Goal: Use online tool/utility

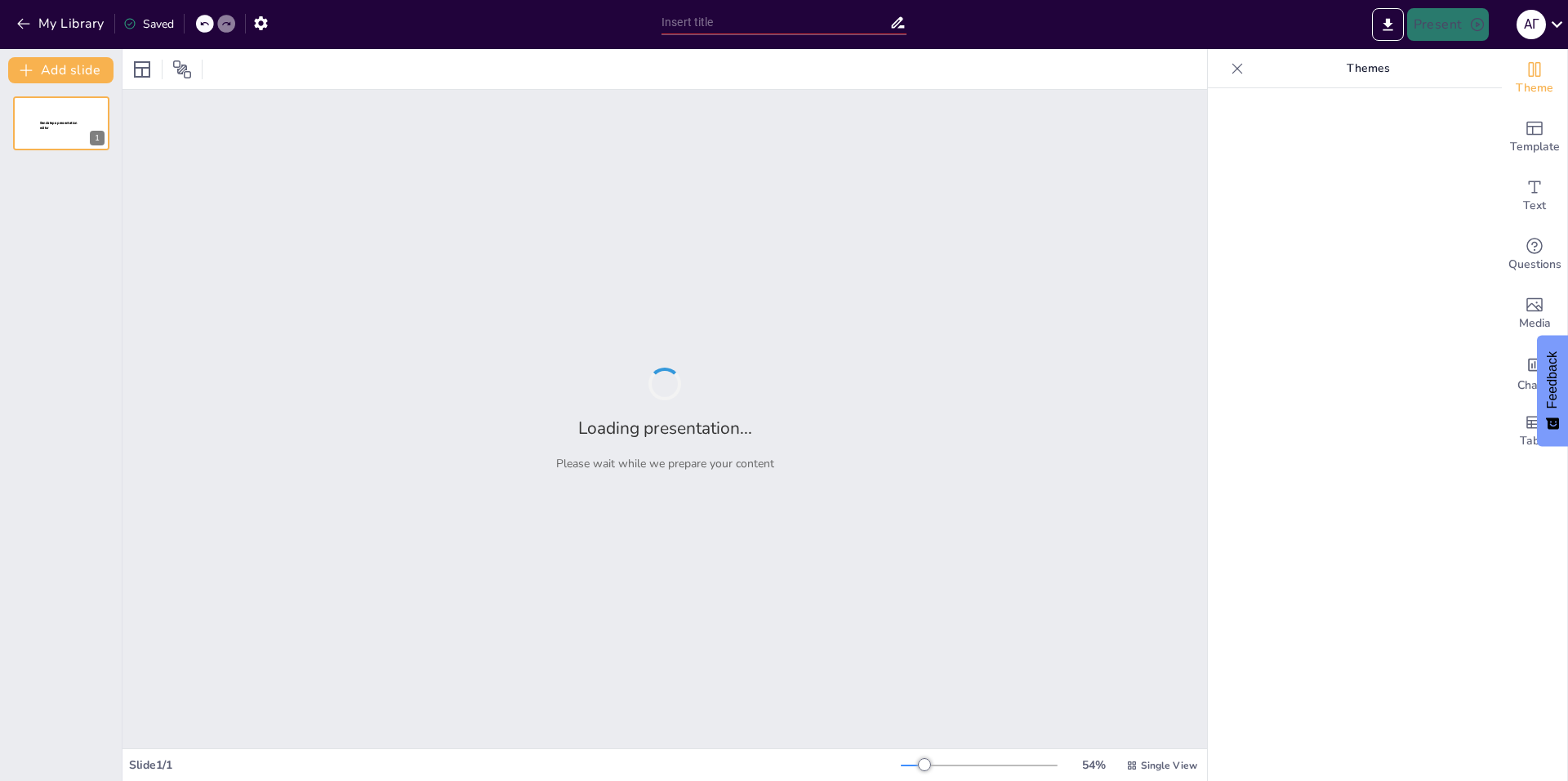
type input "Imported Антикризисный план.pptx"
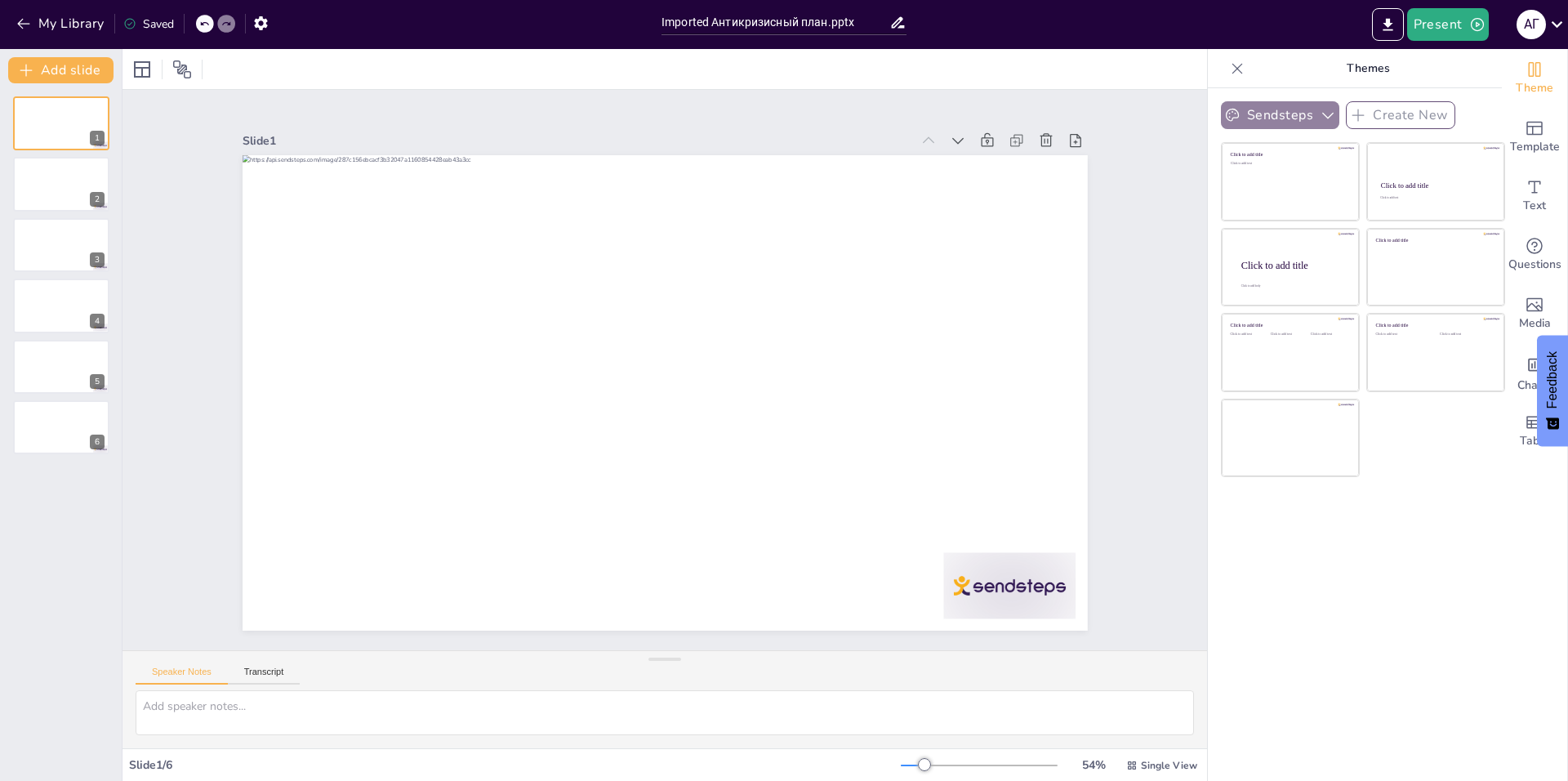
click at [1299, 109] on button "Sendsteps" at bounding box center [1281, 115] width 118 height 28
click at [1331, 588] on div "Sendsteps Create New Sendsteps Themes Sendsteps Click to add title Click to add…" at bounding box center [1354, 435] width 294 height 693
click at [1559, 24] on icon at bounding box center [1557, 24] width 12 height 6
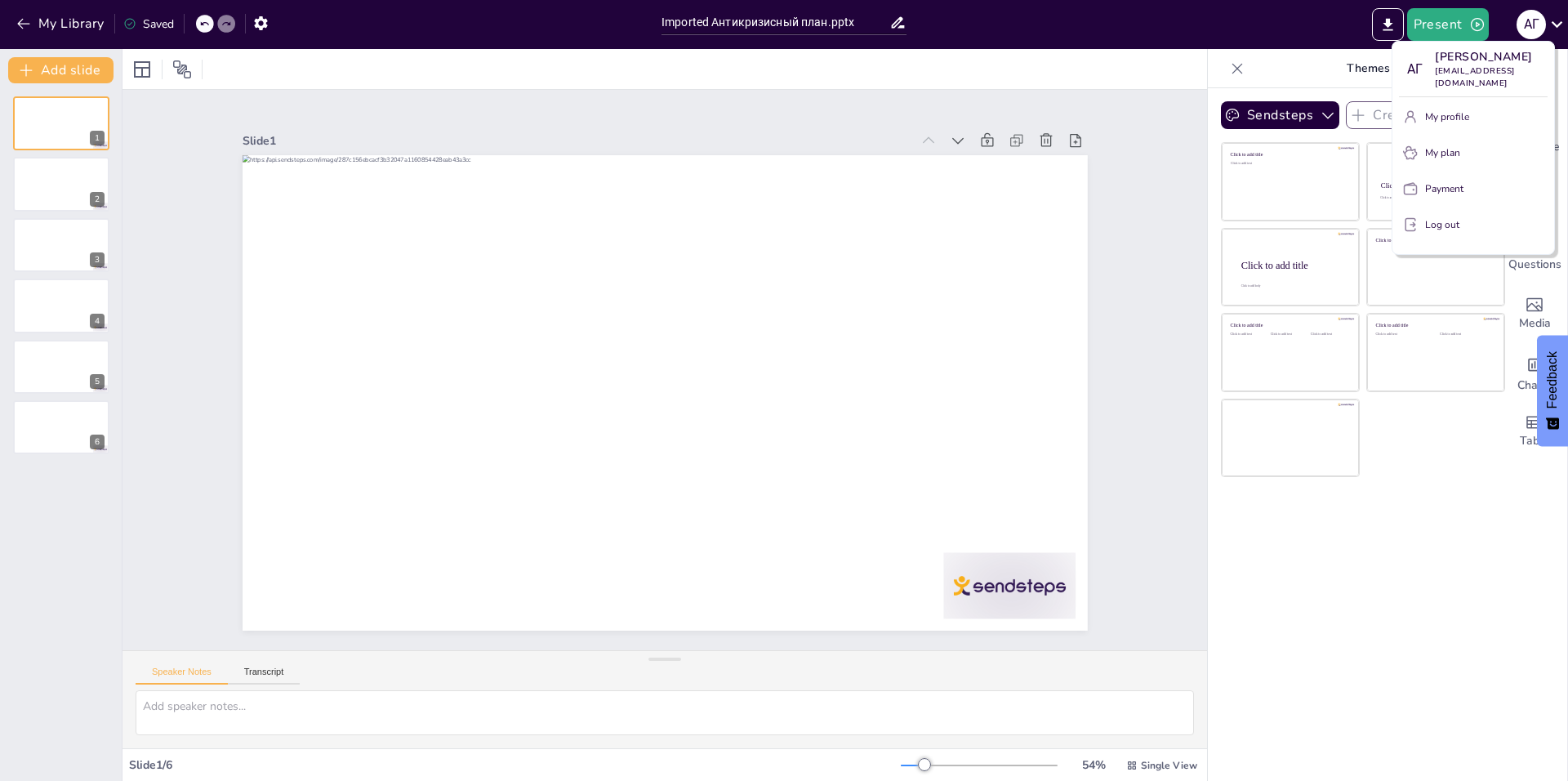
click at [1459, 589] on div at bounding box center [784, 390] width 1568 height 781
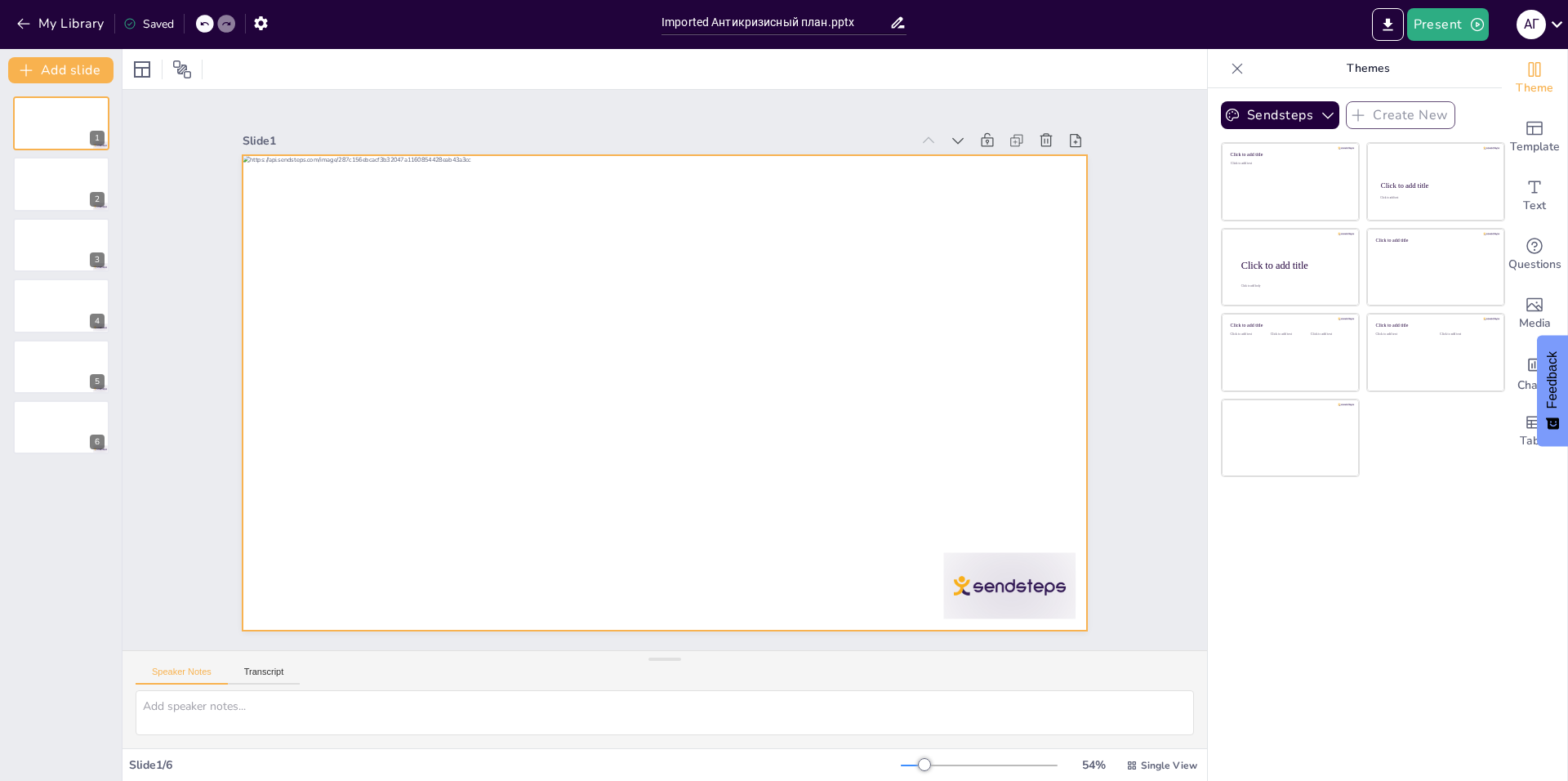
click at [796, 440] on div at bounding box center [659, 392] width 925 height 640
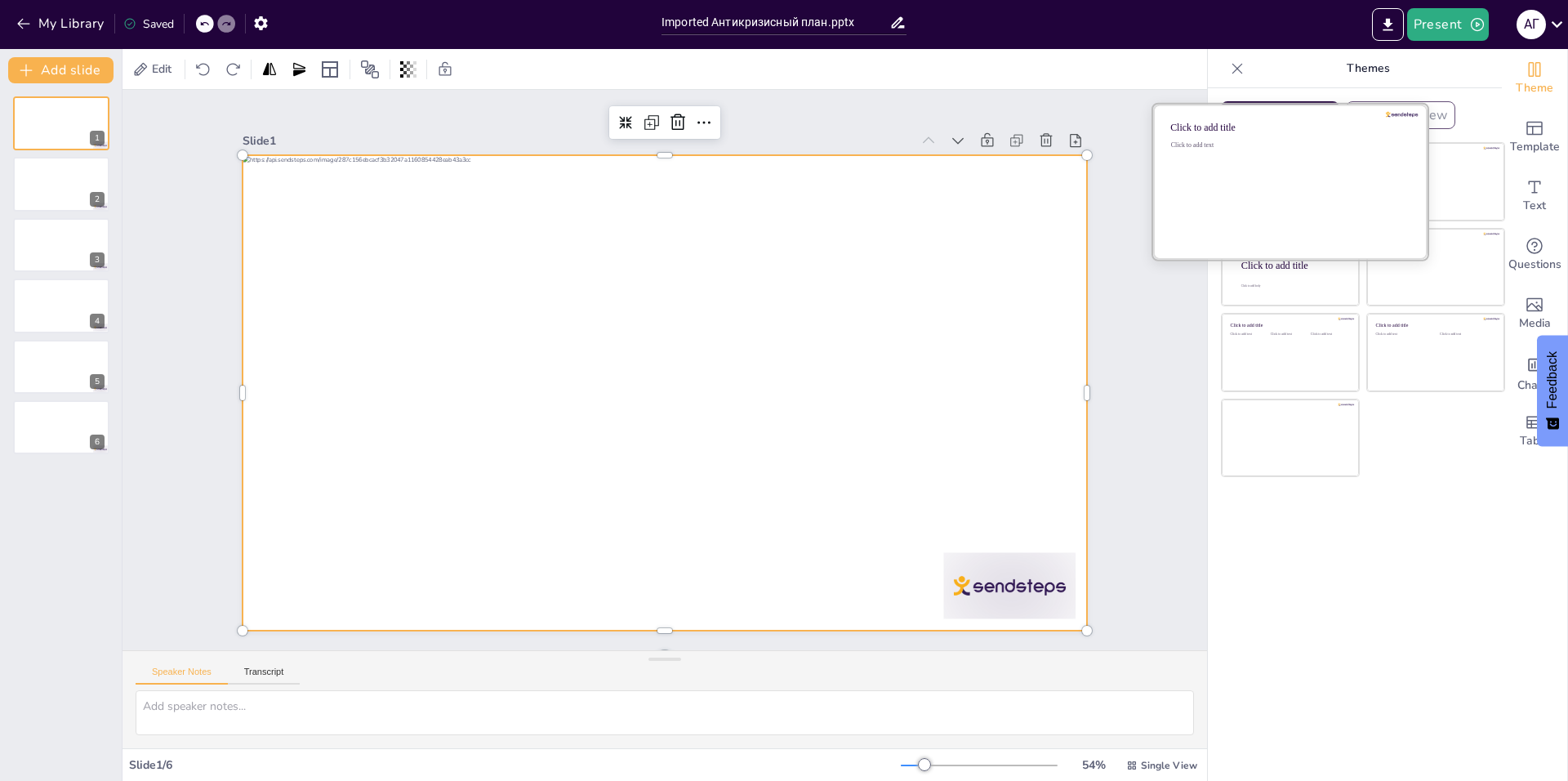
click at [1266, 195] on div "Click to add text" at bounding box center [1288, 191] width 234 height 101
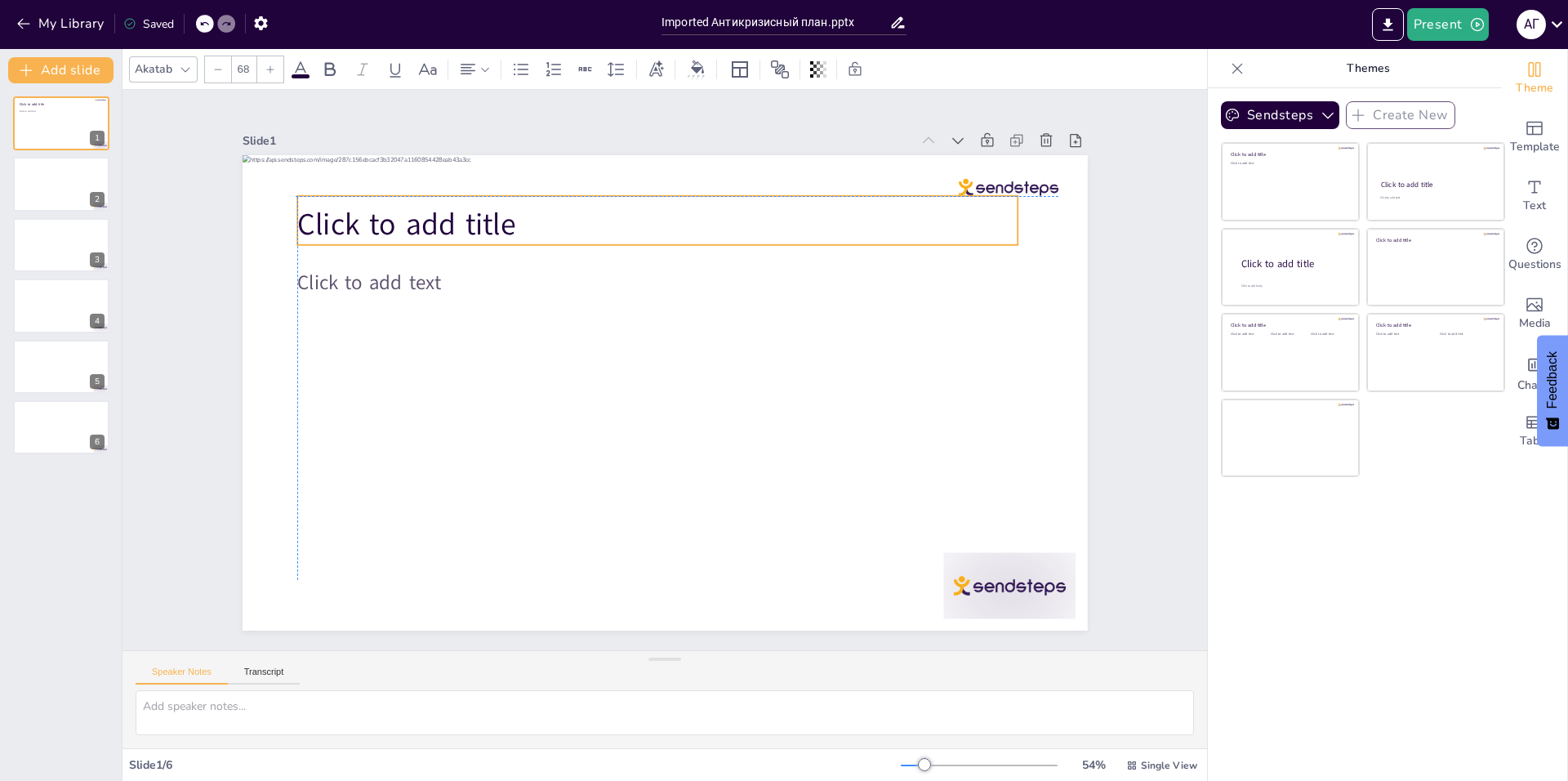
click at [312, 210] on span "Click to add title" at bounding box center [423, 198] width 222 height 64
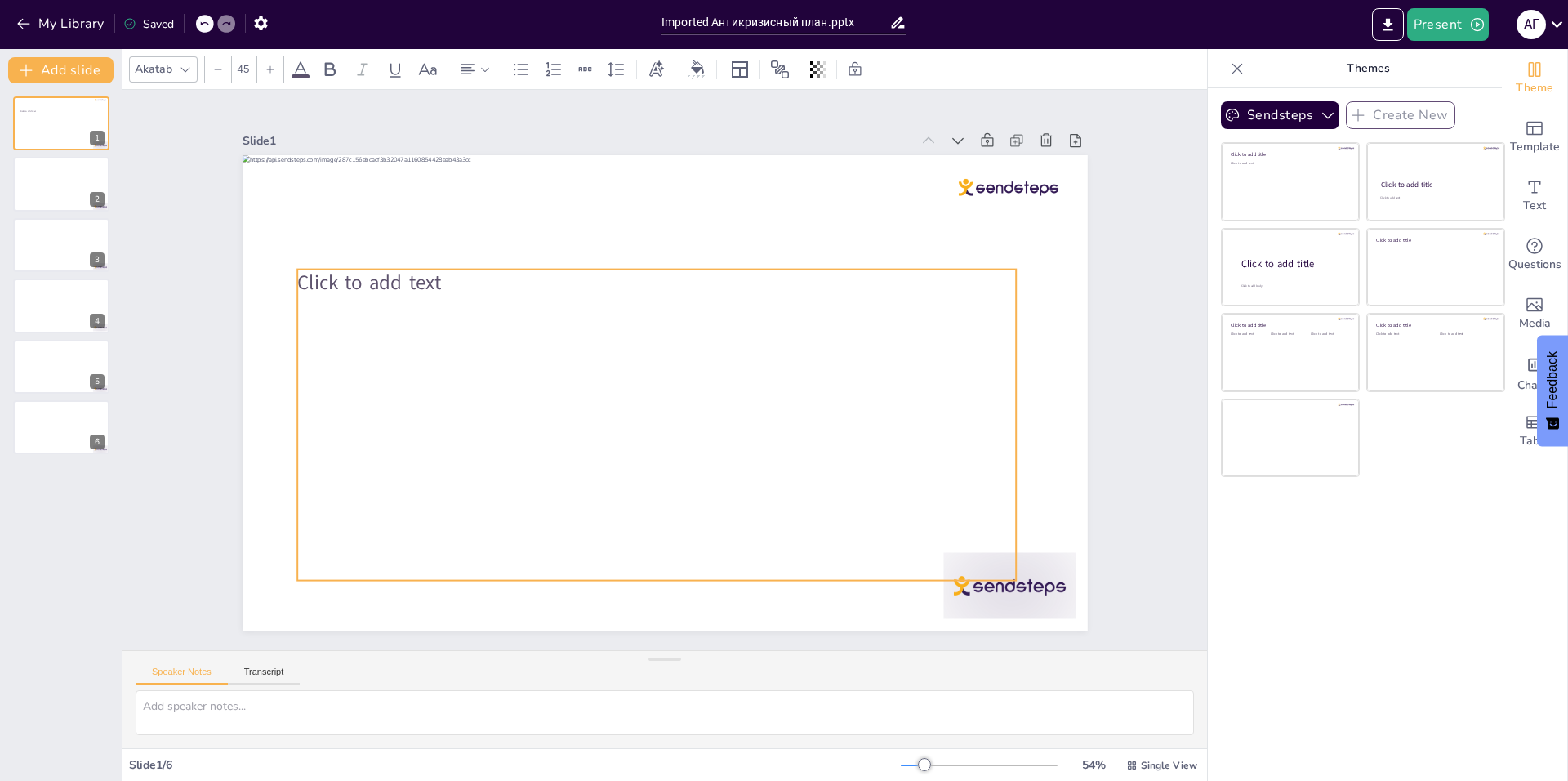
click at [321, 251] on span "Click to add text" at bounding box center [394, 223] width 146 height 56
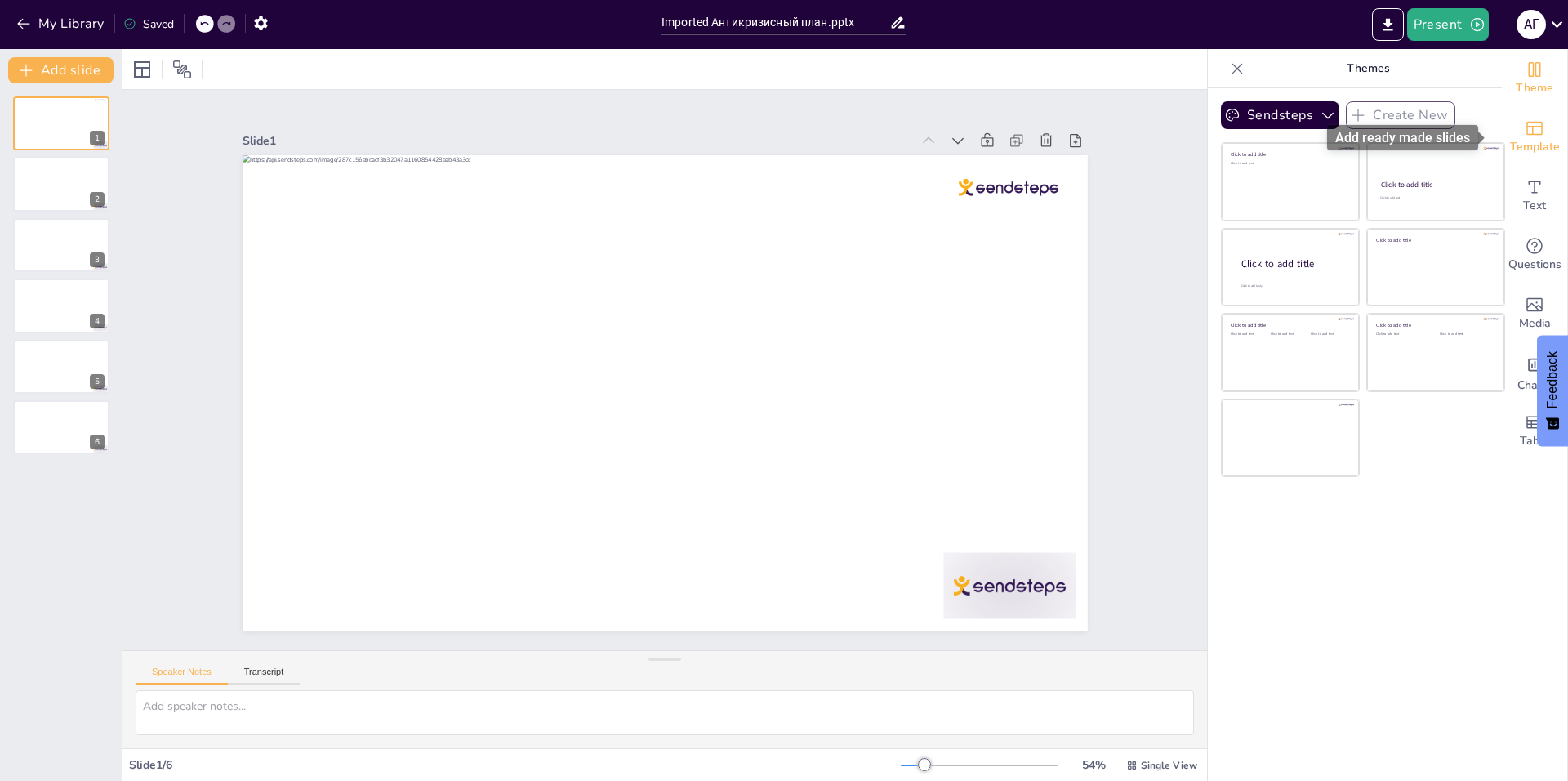
click at [1534, 143] on span "Template" at bounding box center [1534, 147] width 50 height 18
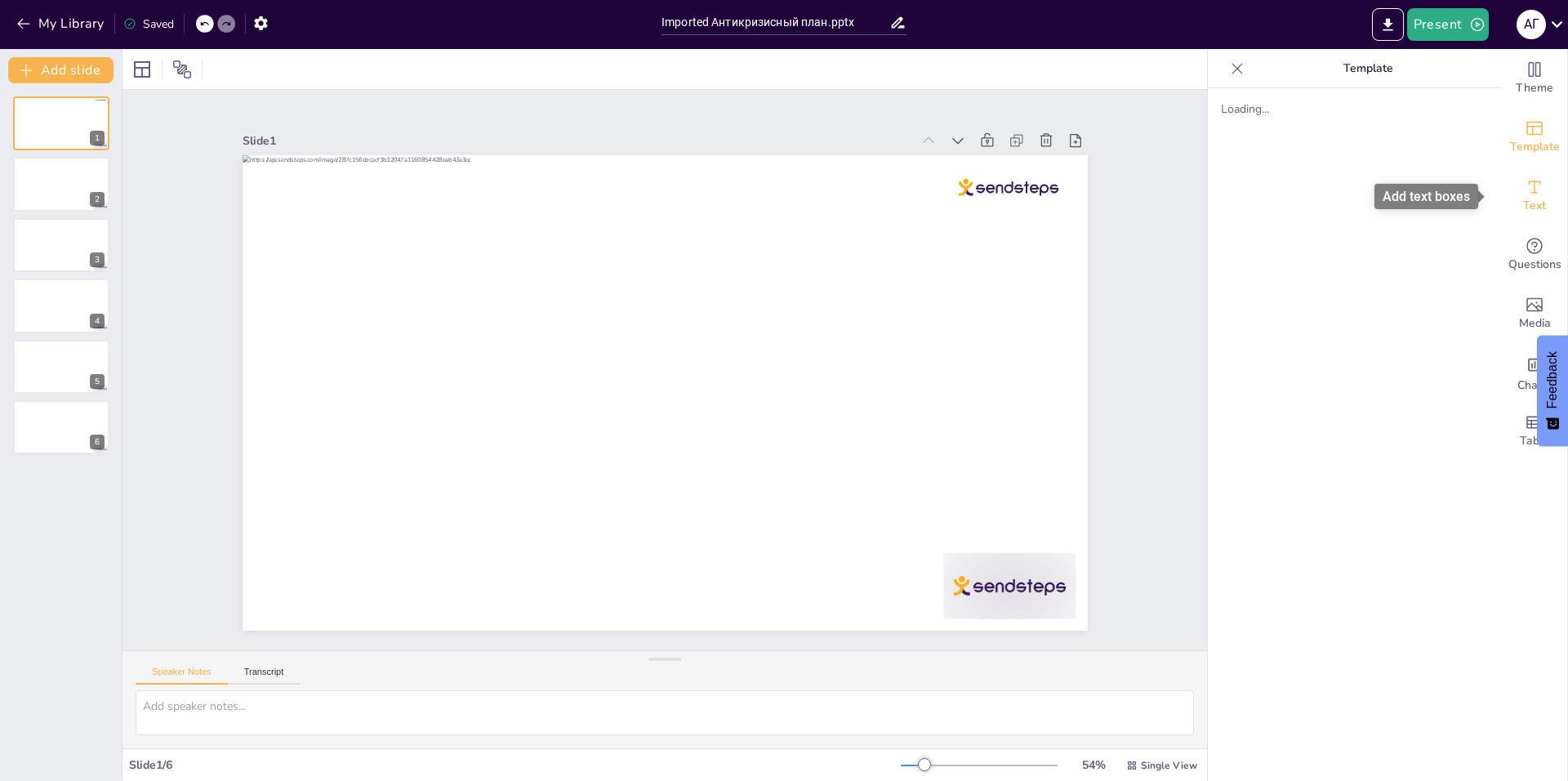
click at [1530, 198] on span "Text" at bounding box center [1534, 205] width 23 height 18
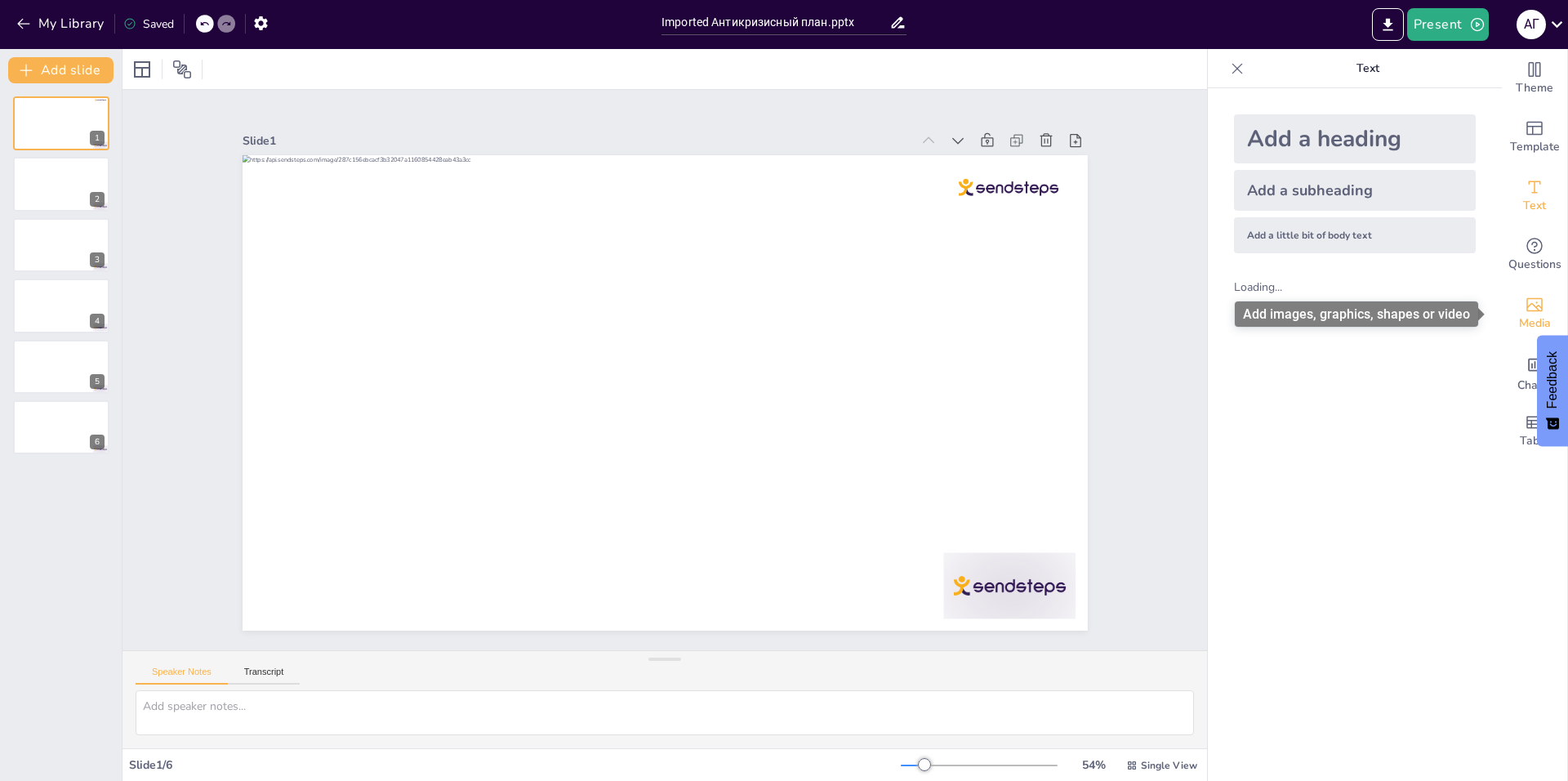
click at [1532, 315] on span "Media" at bounding box center [1534, 324] width 32 height 18
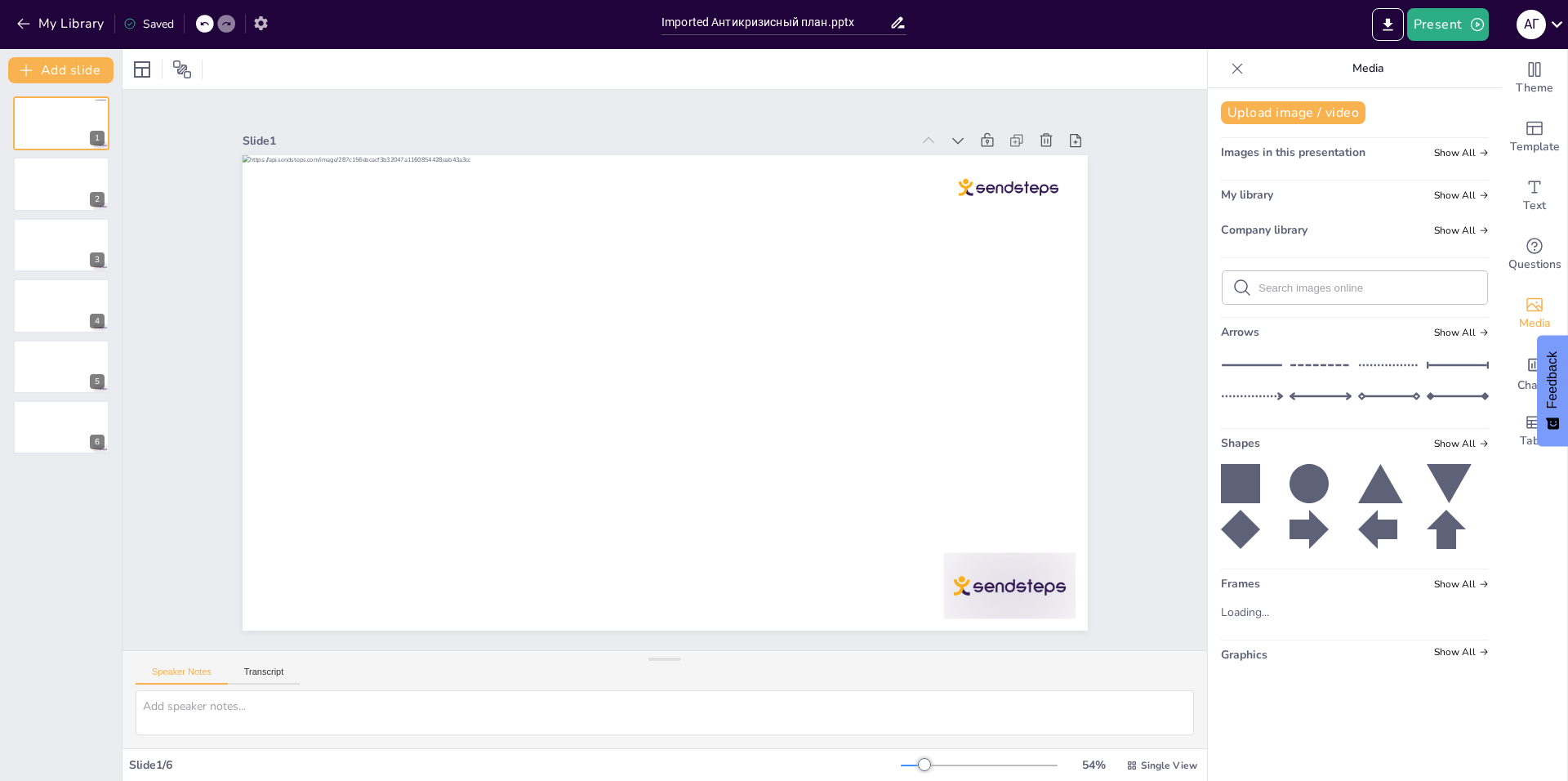
click at [258, 19] on icon "button" at bounding box center [260, 23] width 17 height 17
click at [276, 20] on div "My Library Saved" at bounding box center [327, 23] width 653 height 29
click at [260, 20] on icon "button" at bounding box center [260, 23] width 13 height 14
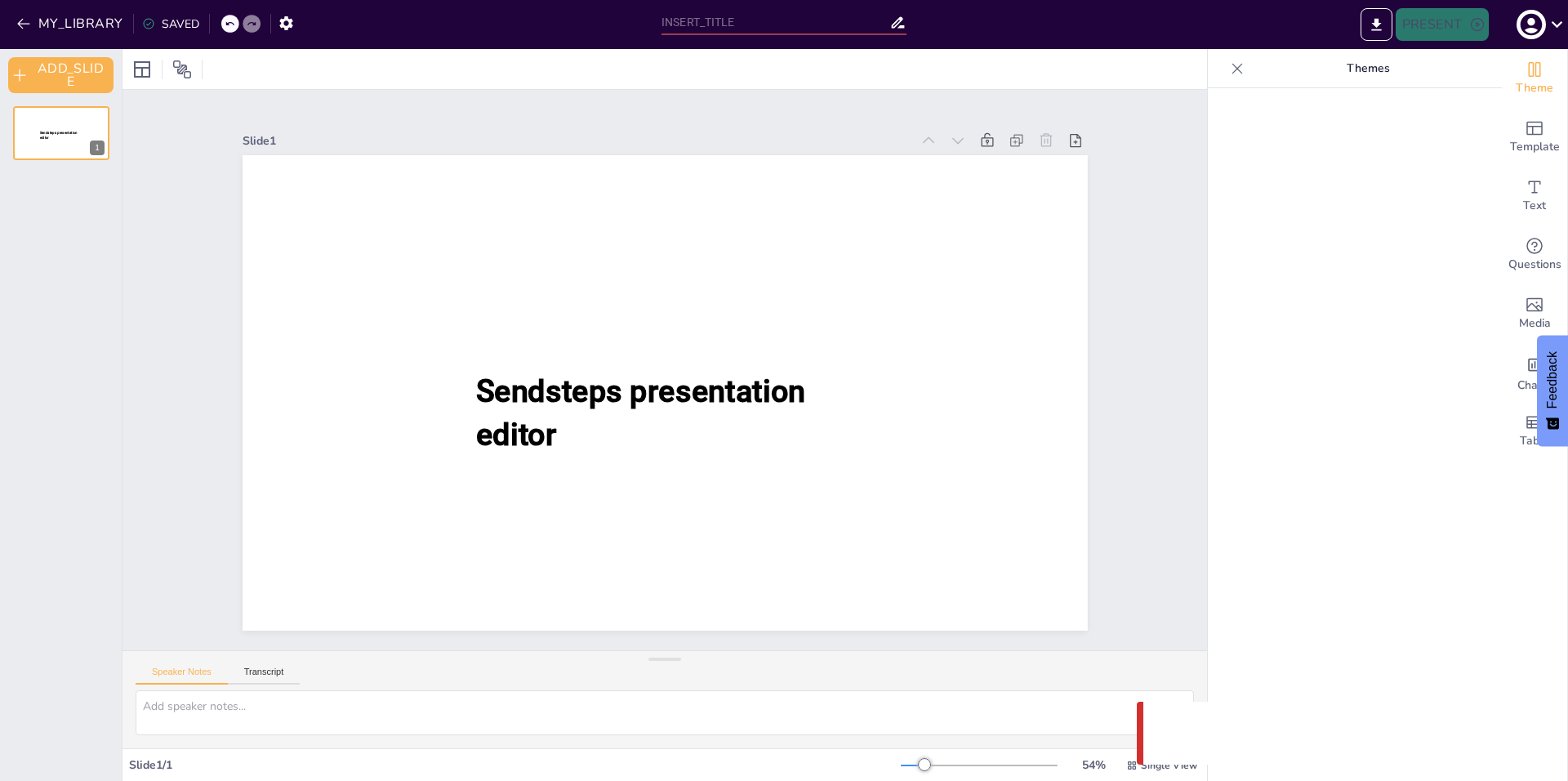
type input "Imported Антикризисный план.pptx"
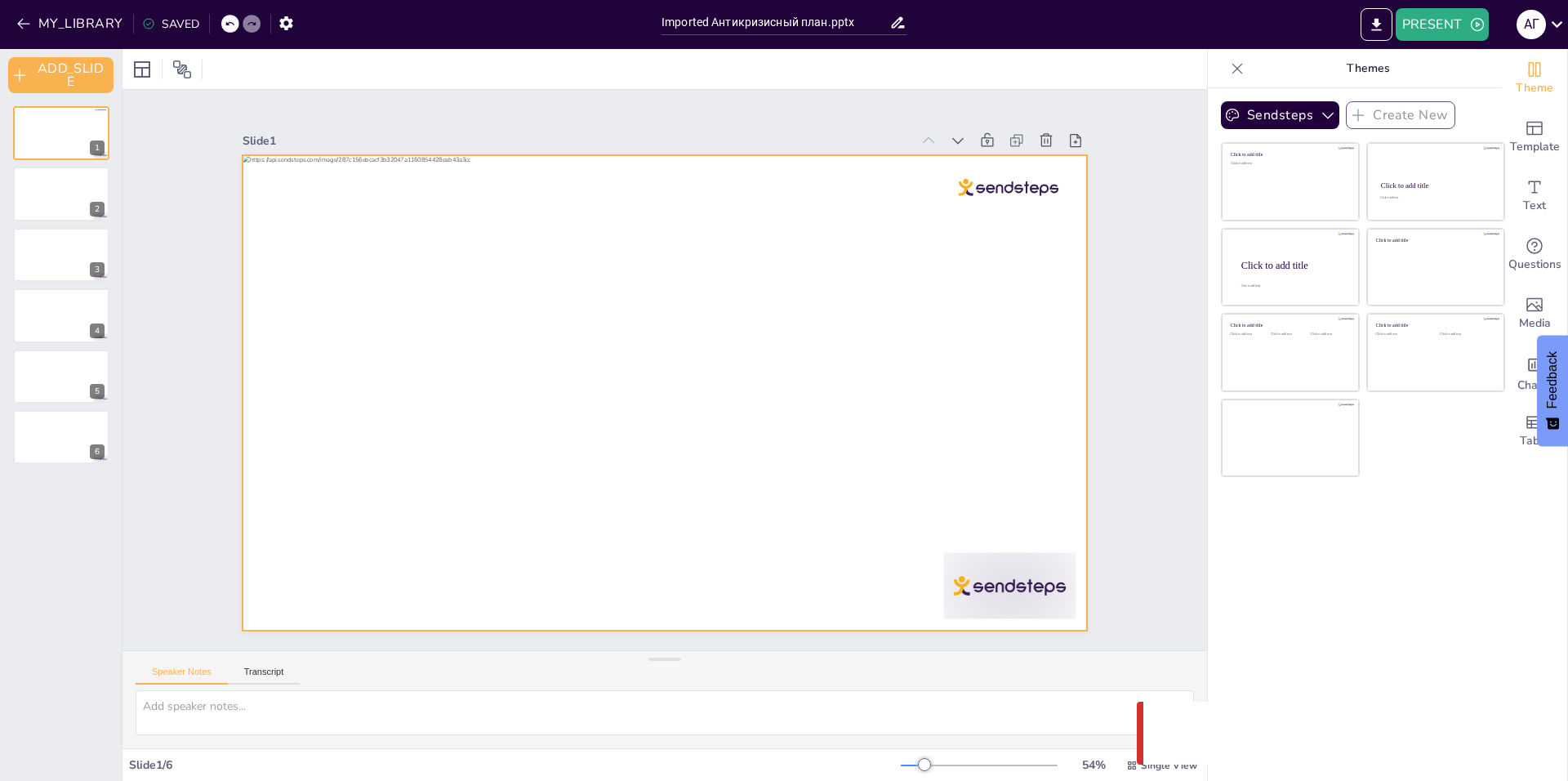
click at [982, 190] on div at bounding box center [665, 393] width 845 height 476
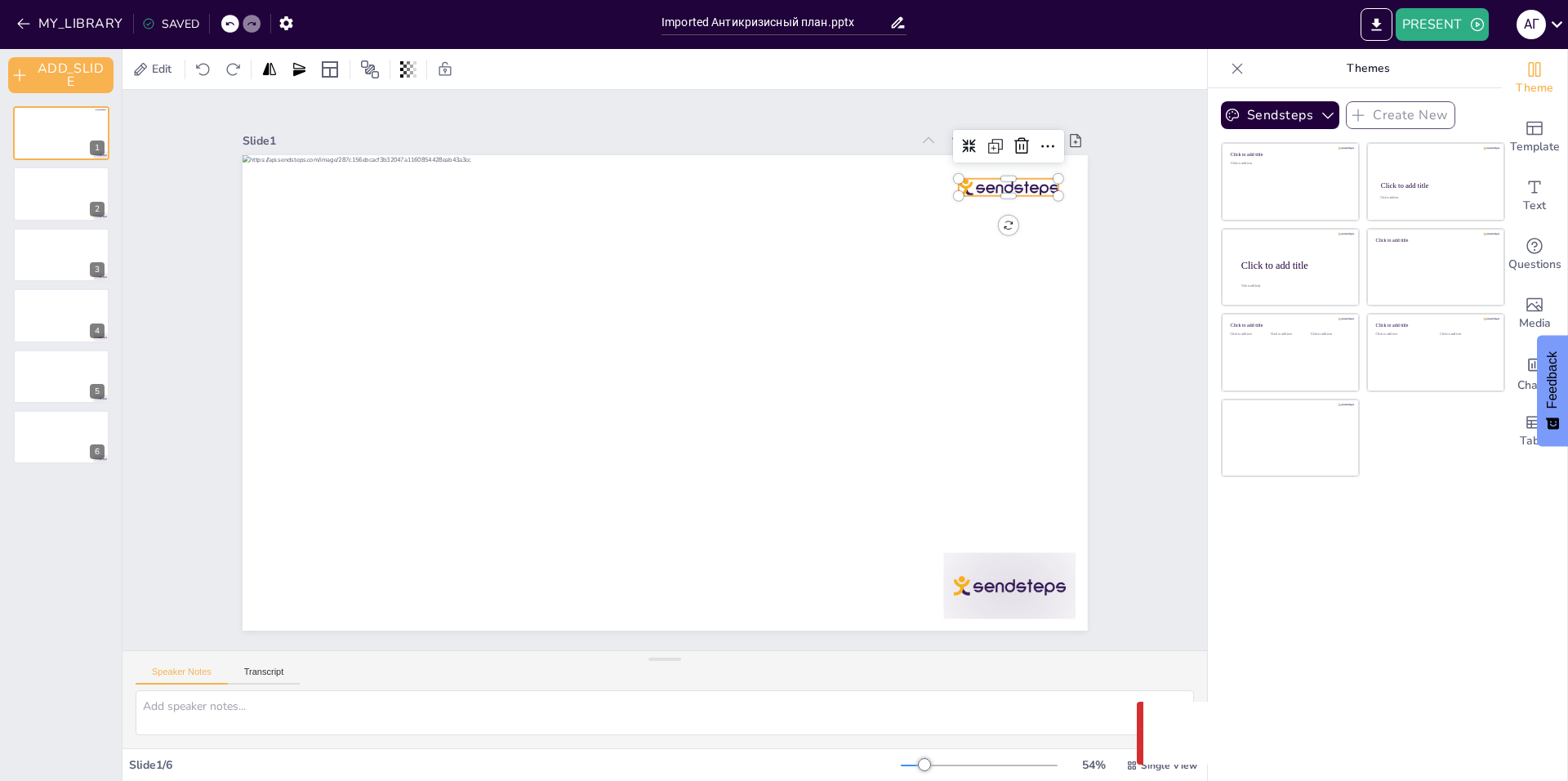
click at [986, 179] on div at bounding box center [1009, 187] width 100 height 17
click at [4, 709] on div "1 2 3 4 5 6" at bounding box center [61, 436] width 122 height 687
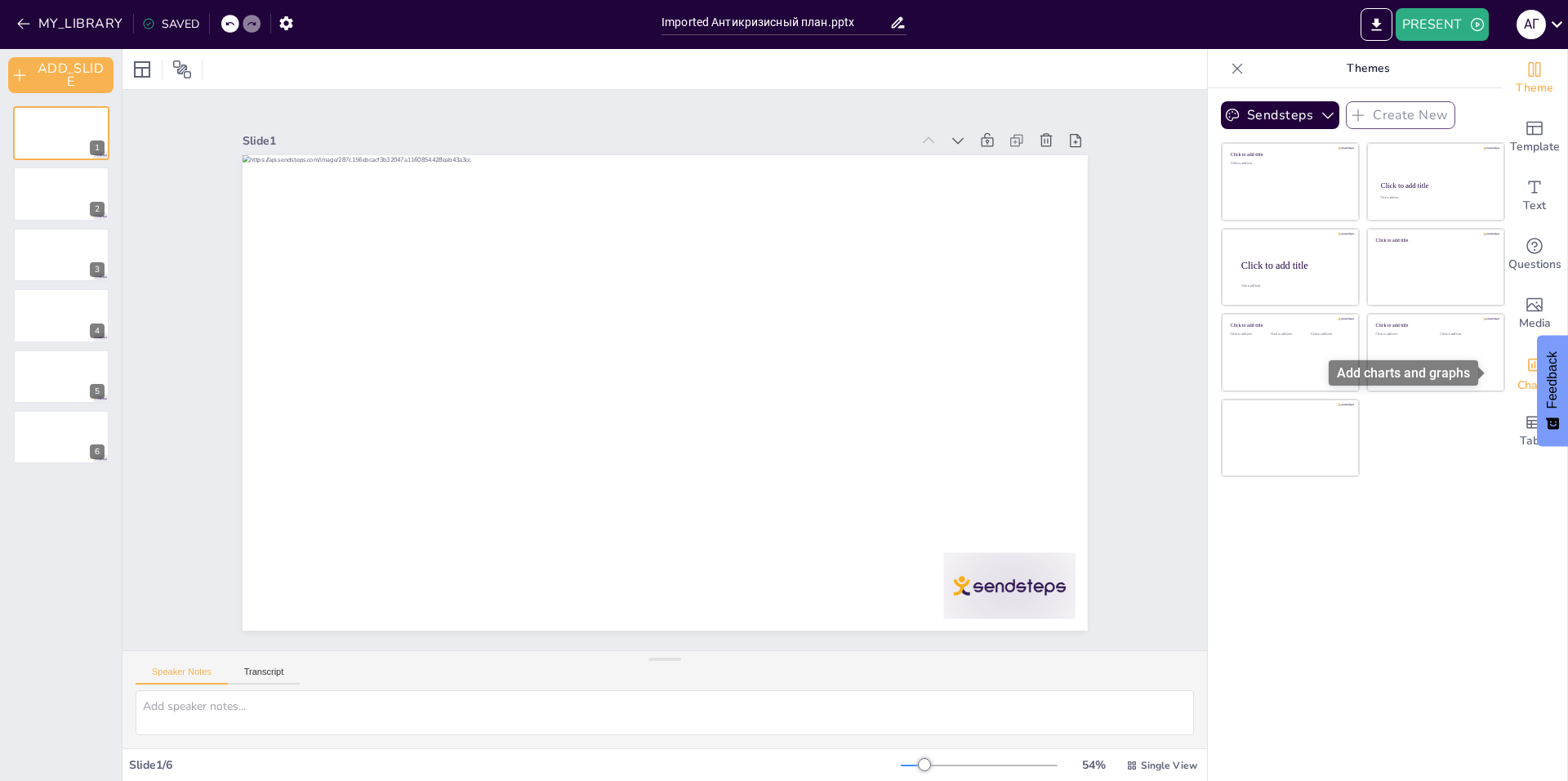
click at [1511, 358] on div "Charts" at bounding box center [1535, 372] width 65 height 59
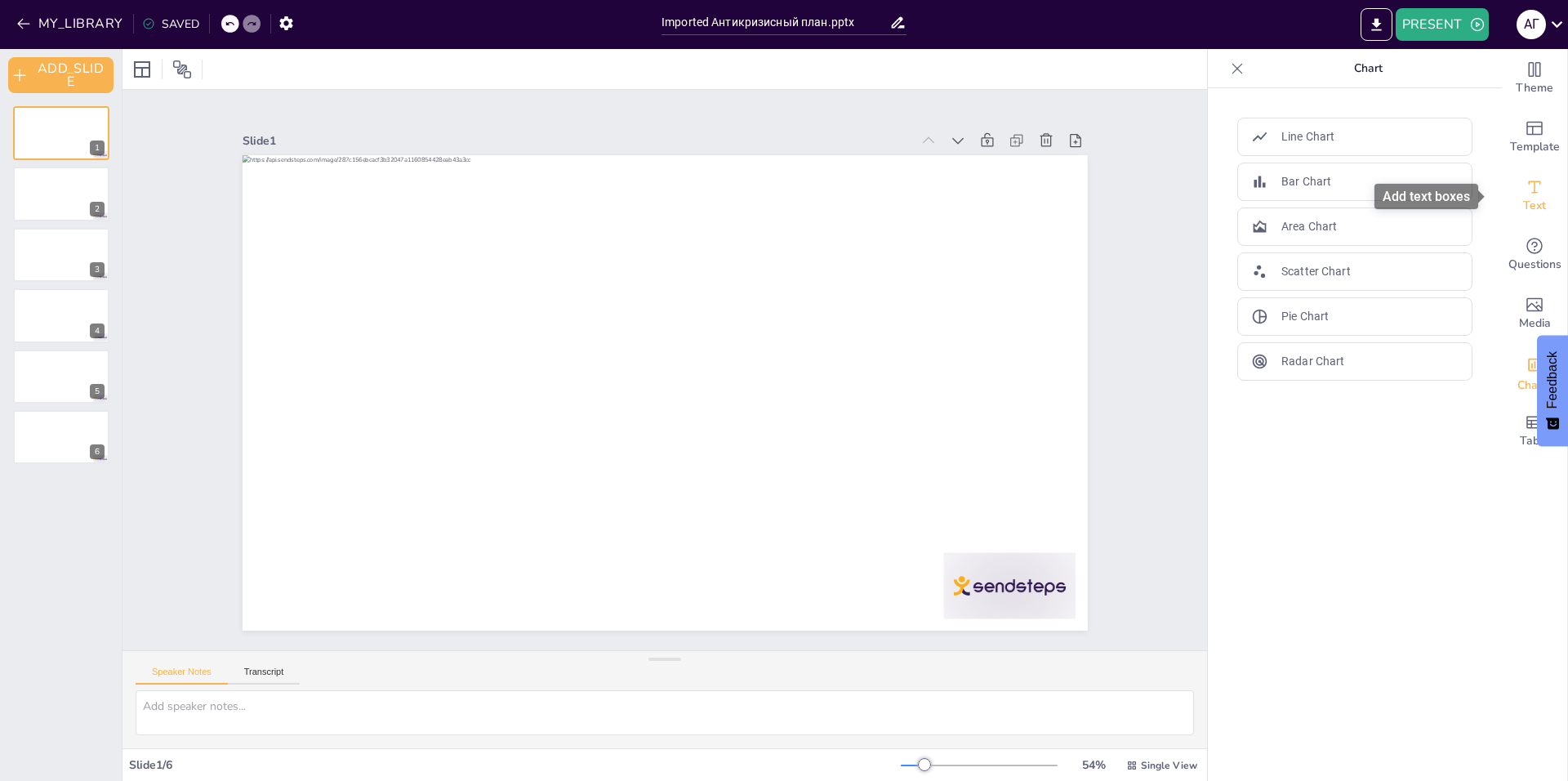
click at [1523, 210] on span "Text" at bounding box center [1534, 205] width 23 height 18
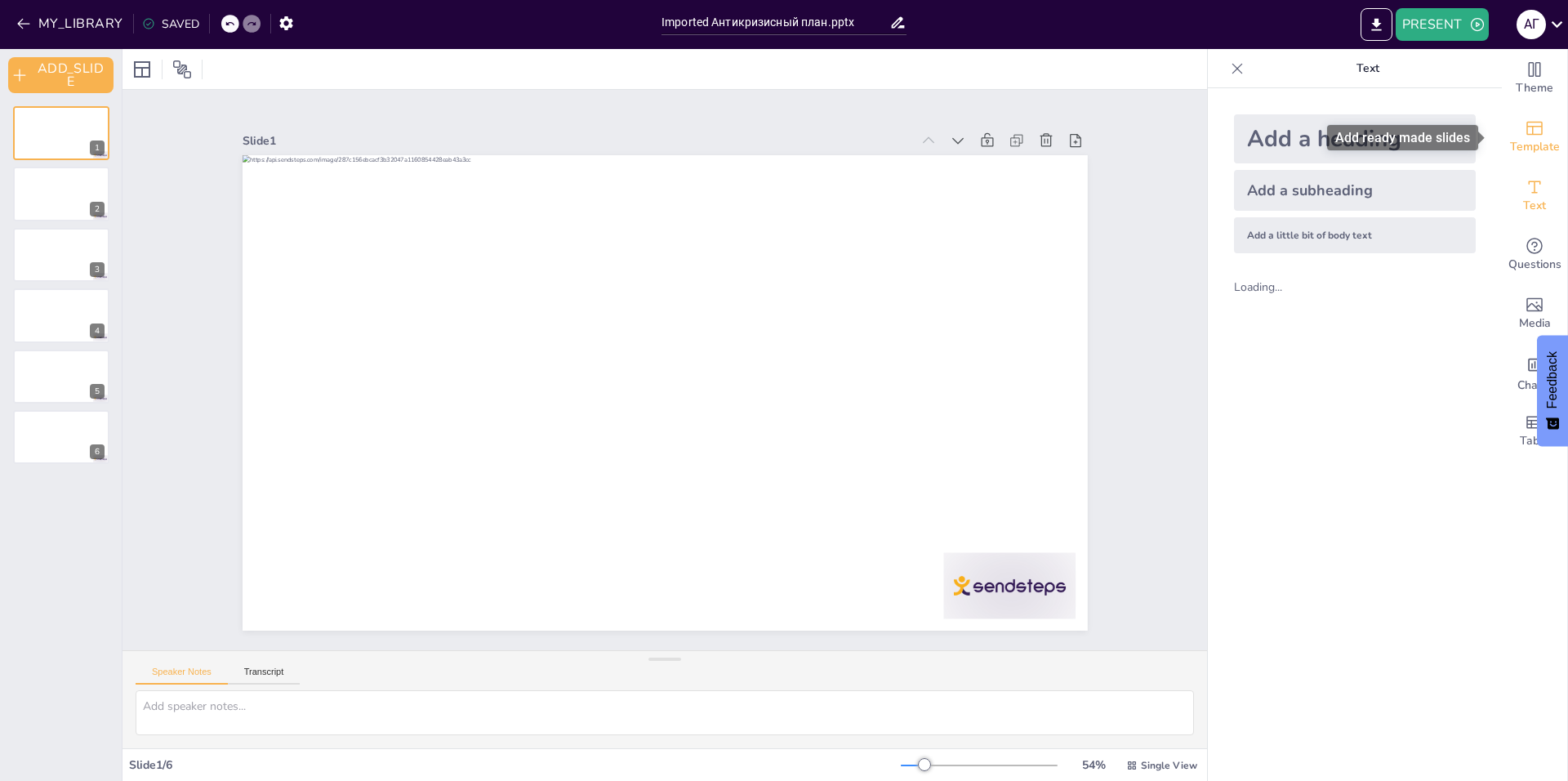
click at [1533, 138] on span "Template" at bounding box center [1534, 147] width 50 height 18
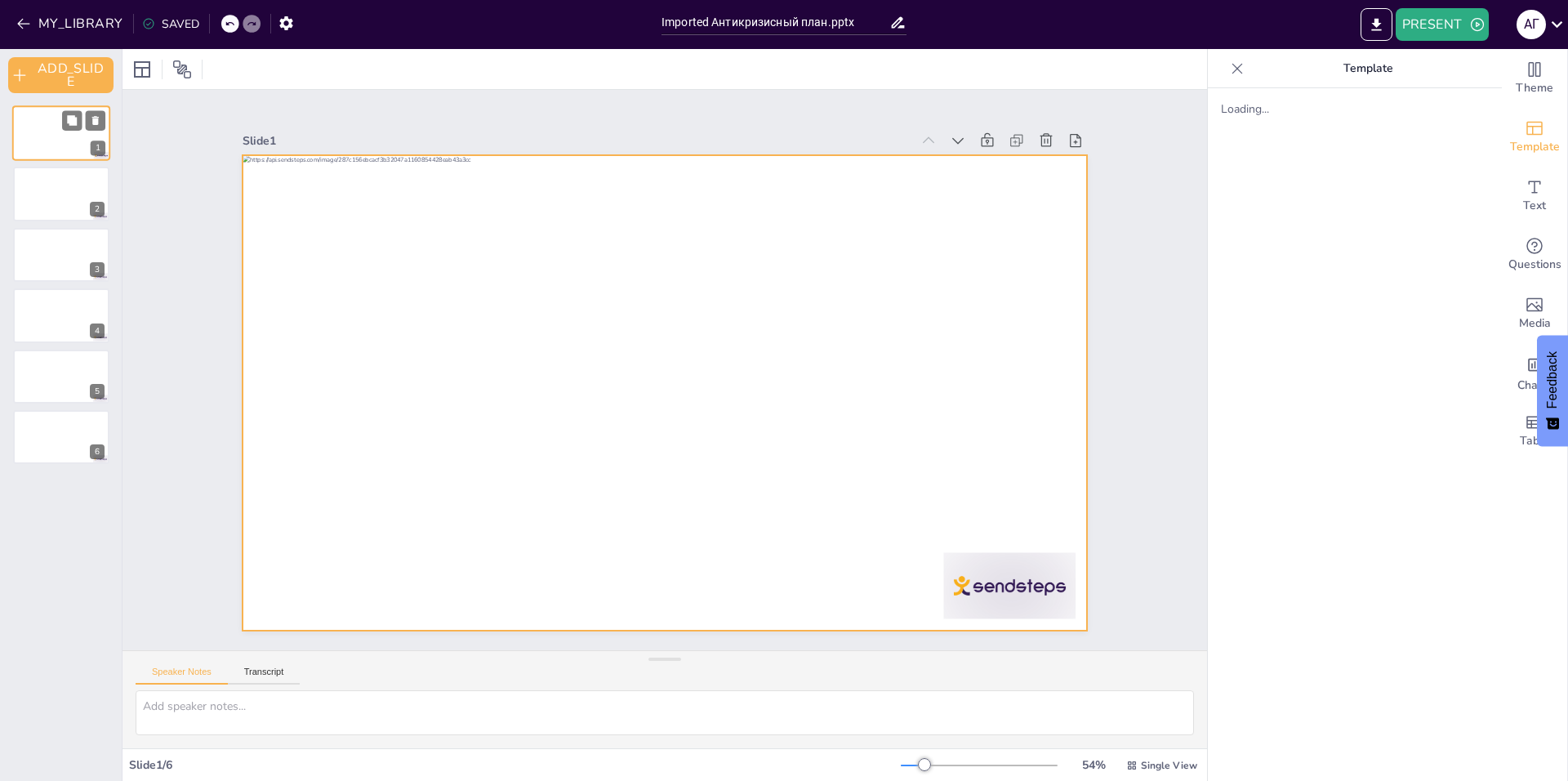
click at [28, 132] on div at bounding box center [61, 133] width 98 height 55
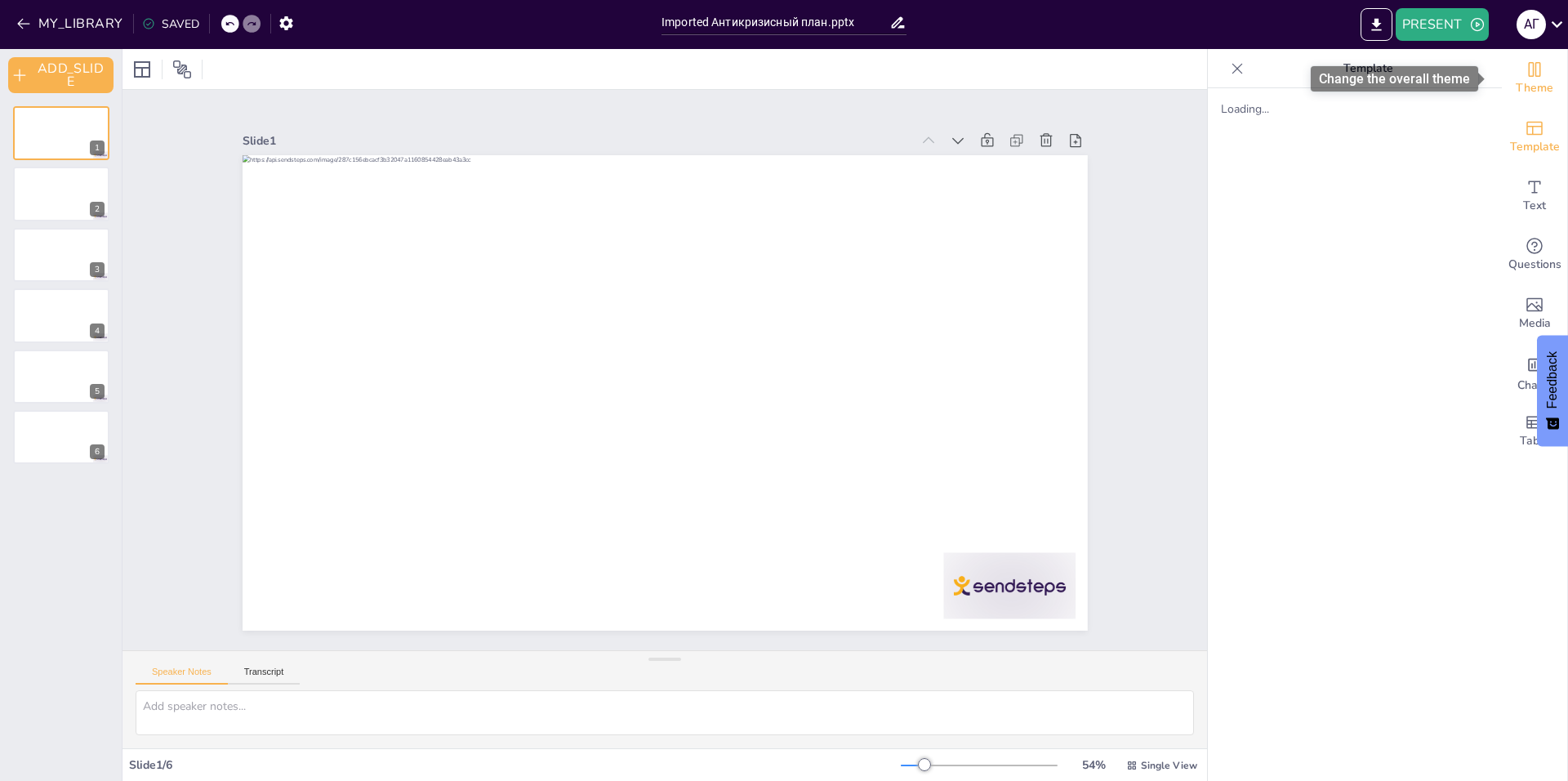
click at [1529, 66] on icon "Change the overall theme" at bounding box center [1534, 69] width 12 height 15
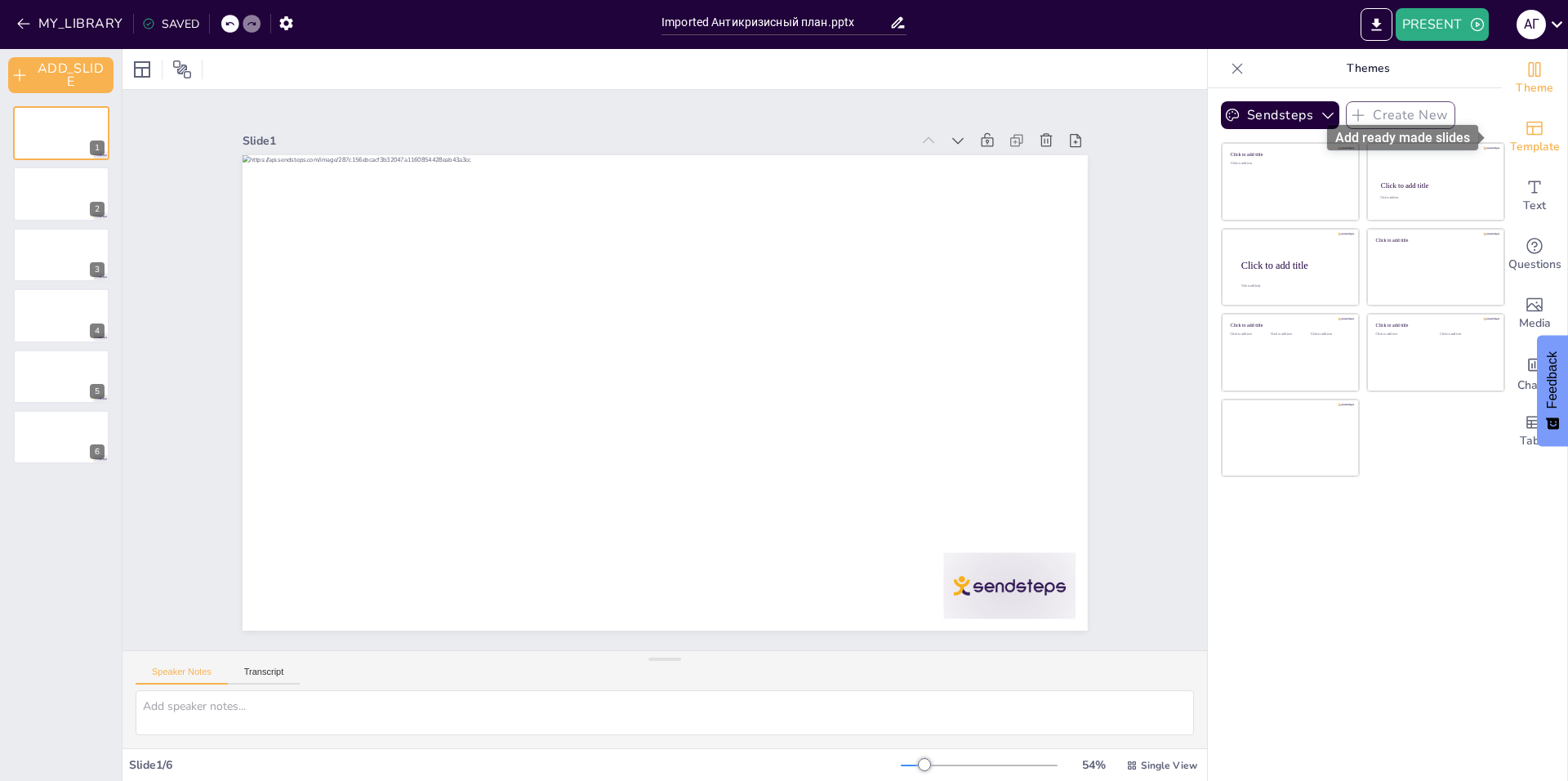
click at [1518, 148] on span "Template" at bounding box center [1534, 147] width 50 height 18
